Goal: Transaction & Acquisition: Purchase product/service

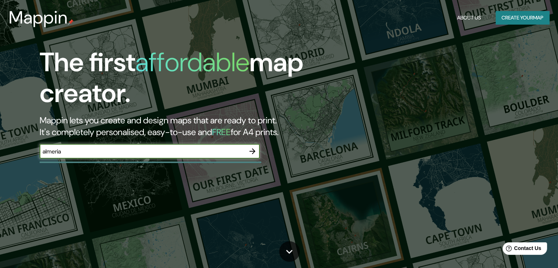
type input "almeria"
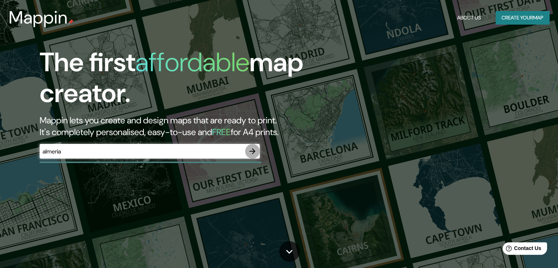
click at [250, 152] on icon "button" at bounding box center [252, 151] width 9 height 9
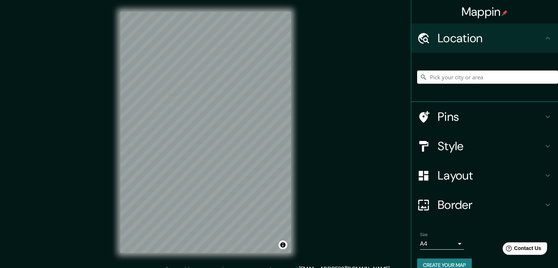
click at [69, 254] on div "Mappin Location Pins Style Layout Border Choose a border. Hint : you can make l…" at bounding box center [279, 138] width 558 height 276
click at [216, 268] on html "Mappin Location Pins Style Layout Border Choose a border. Hint : you can make l…" at bounding box center [279, 134] width 558 height 268
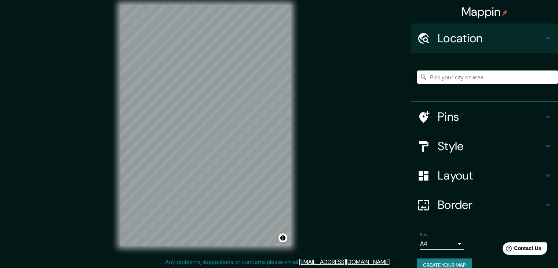
scroll to position [8, 0]
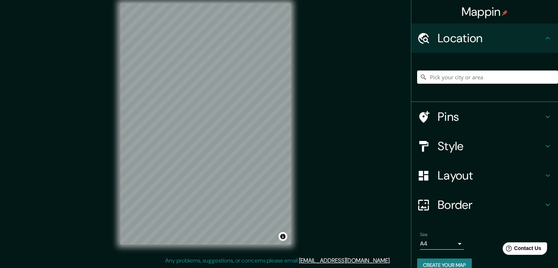
click at [459, 115] on h4 "Pins" at bounding box center [491, 116] width 106 height 15
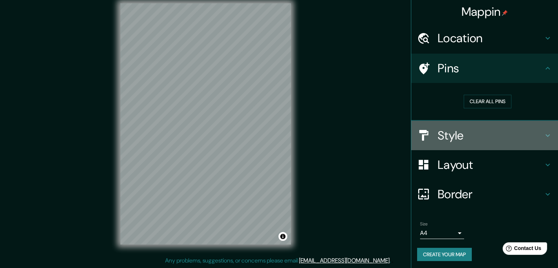
click at [451, 138] on h4 "Style" at bounding box center [491, 135] width 106 height 15
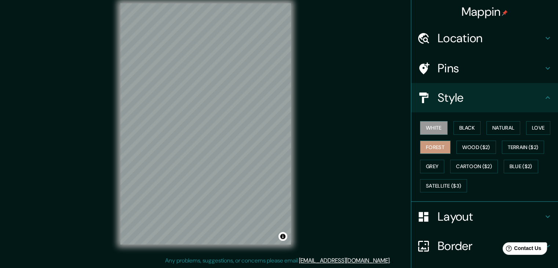
click at [442, 146] on button "Forest" at bounding box center [435, 148] width 30 height 14
click at [438, 160] on button "Grey" at bounding box center [432, 167] width 24 height 14
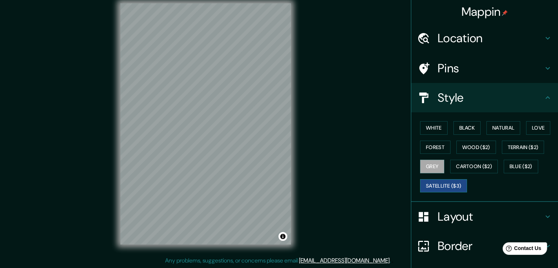
click at [436, 182] on button "Satellite ($3)" at bounding box center [443, 186] width 47 height 14
click at [474, 163] on button "Cartoon ($2)" at bounding box center [475, 167] width 48 height 14
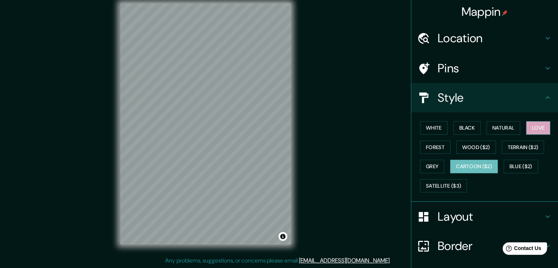
click at [532, 127] on button "Love" at bounding box center [539, 128] width 24 height 14
click at [488, 130] on button "Natural" at bounding box center [504, 128] width 34 height 14
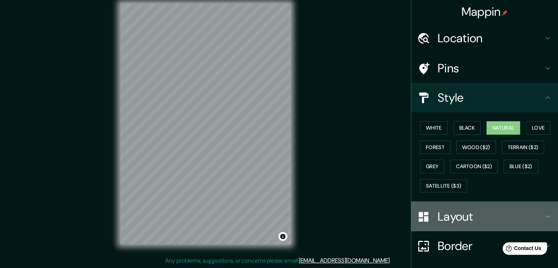
click at [464, 219] on h4 "Layout" at bounding box center [491, 216] width 106 height 15
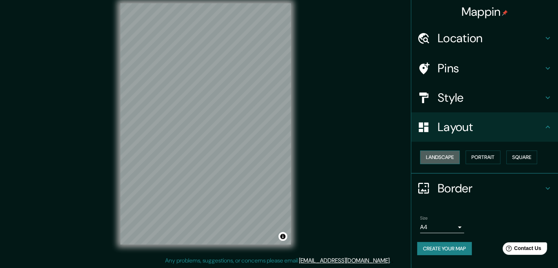
click at [452, 158] on button "Landscape" at bounding box center [440, 158] width 40 height 14
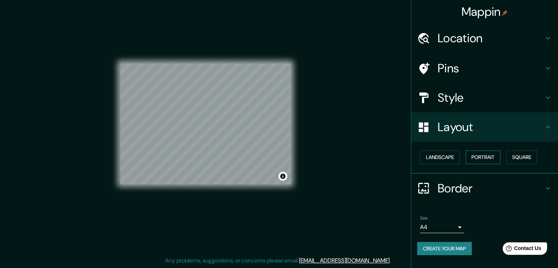
click at [479, 157] on button "Portrait" at bounding box center [483, 158] width 35 height 14
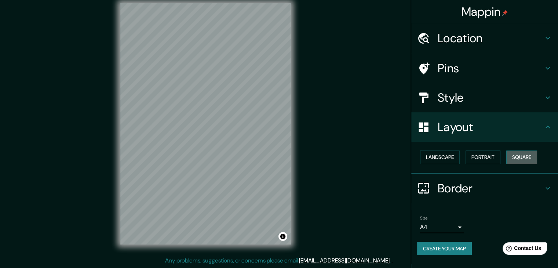
click at [520, 157] on button "Square" at bounding box center [522, 158] width 31 height 14
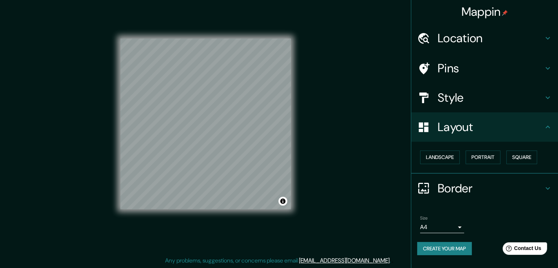
click at [476, 95] on h4 "Style" at bounding box center [491, 97] width 106 height 15
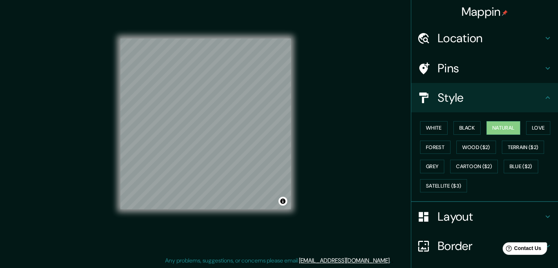
click at [338, 175] on div "Mappin Location Pins Style White Black Natural Love Forest Wood ($2) Terrain ($…" at bounding box center [279, 130] width 558 height 276
